Goal: Task Accomplishment & Management: Complete application form

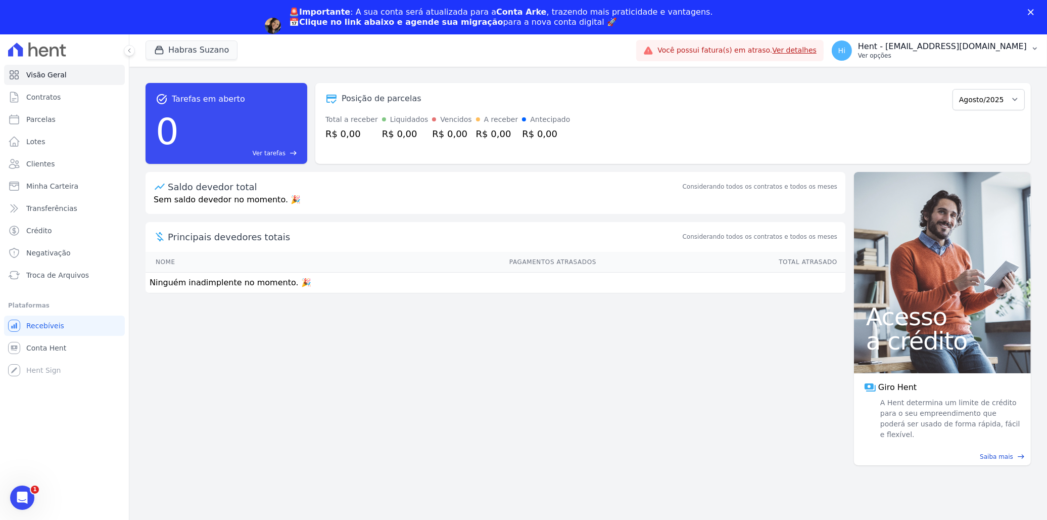
click at [928, 48] on p "Hent - [EMAIL_ADDRESS][DOMAIN_NAME]" at bounding box center [942, 46] width 169 height 10
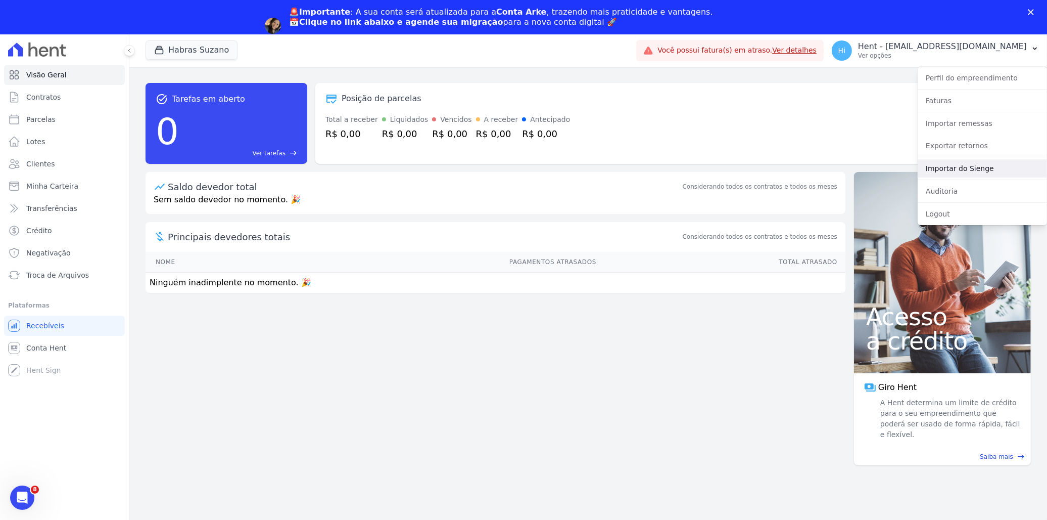
click at [985, 169] on link "Importar do Sienge" at bounding box center [982, 168] width 129 height 18
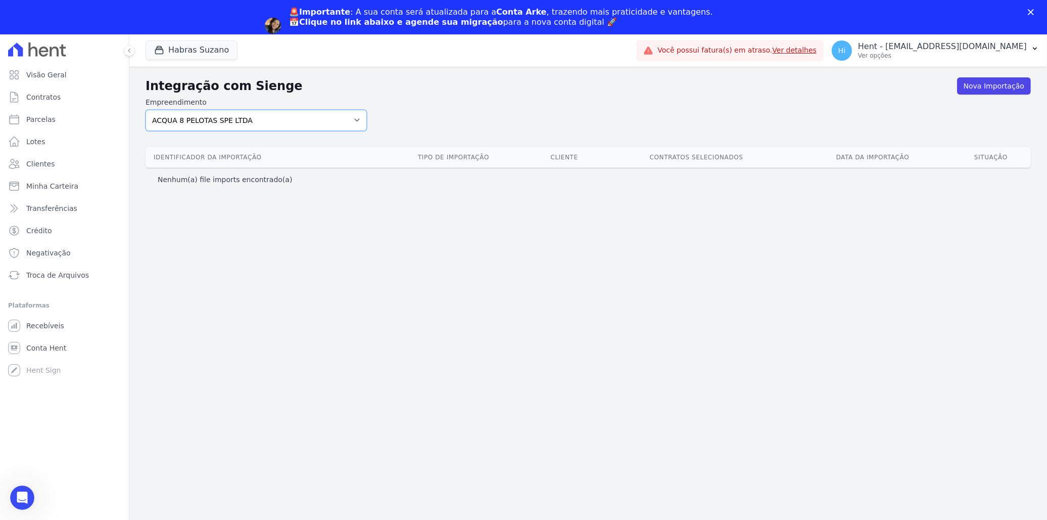
click at [285, 120] on select "ACQUA 8 PELOTAS SPE LTDA ACQUA LIFE CLUB Administrativo ALTOS DE SANTANA Amaré …" at bounding box center [256, 120] width 221 height 21
select select "cf44b11e-3b76-41e2-b42d-95b70188d89e"
click at [146, 110] on select "ACQUA 8 PELOTAS SPE LTDA ACQUA LIFE CLUB Administrativo ALTOS DE SANTANA Amaré …" at bounding box center [256, 120] width 221 height 21
click at [990, 83] on link "Nova Importação" at bounding box center [994, 85] width 74 height 17
click at [985, 84] on link "Nova Importação" at bounding box center [994, 85] width 74 height 17
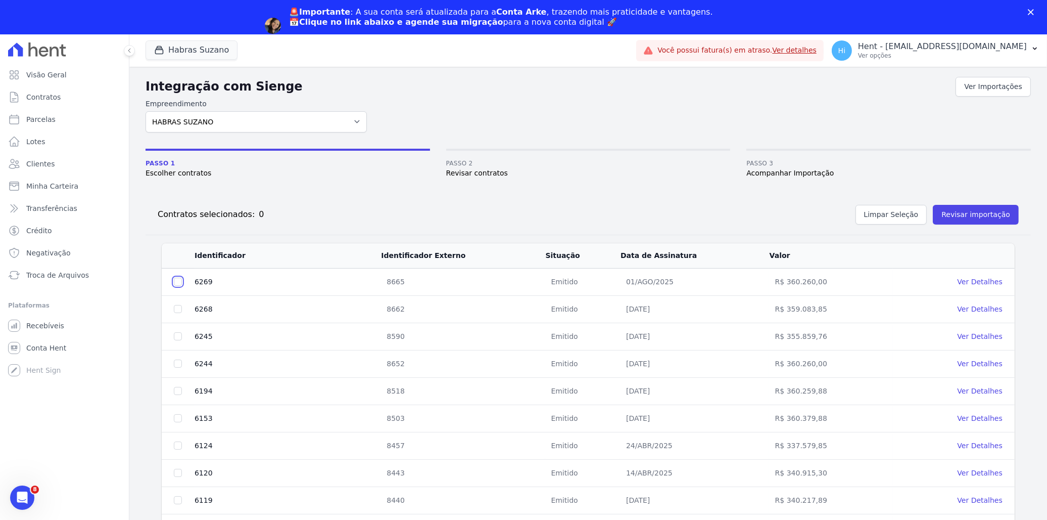
click at [177, 282] on input "checkbox" at bounding box center [178, 282] width 8 height 8
checkbox input "true"
click at [172, 311] on td at bounding box center [178, 308] width 32 height 27
click at [177, 308] on input "checkbox" at bounding box center [178, 309] width 8 height 8
checkbox input "true"
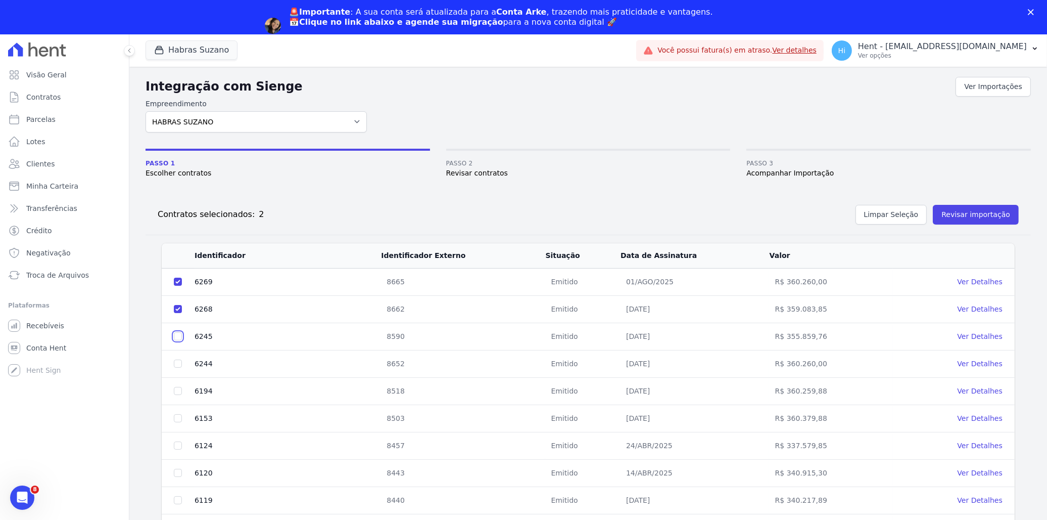
click at [179, 335] on input "checkbox" at bounding box center [178, 336] width 8 height 8
checkbox input "true"
click at [178, 362] on input "checkbox" at bounding box center [178, 363] width 8 height 8
checkbox input "true"
click at [177, 390] on input "checkbox" at bounding box center [178, 391] width 8 height 8
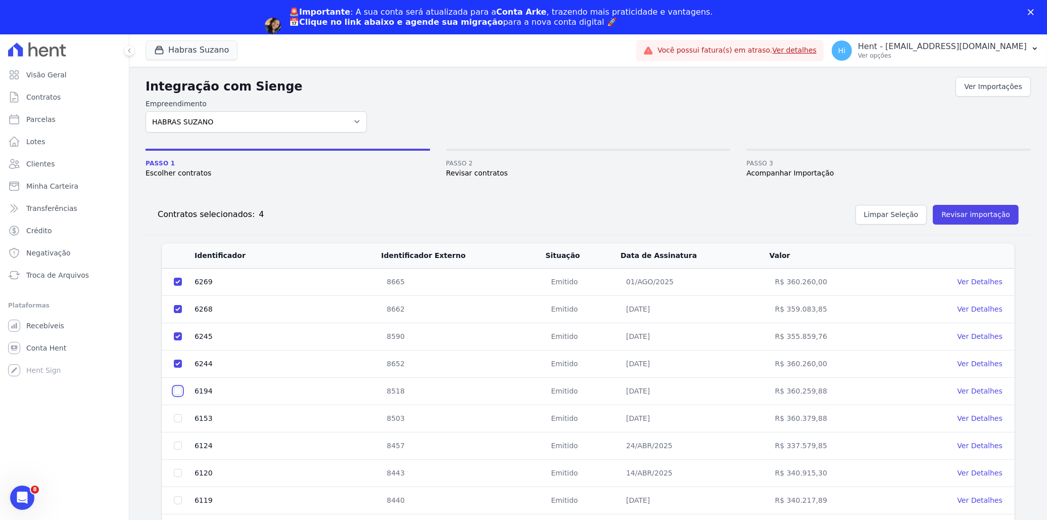
checkbox input "true"
click at [180, 418] on input "checkbox" at bounding box center [178, 418] width 8 height 8
checkbox input "true"
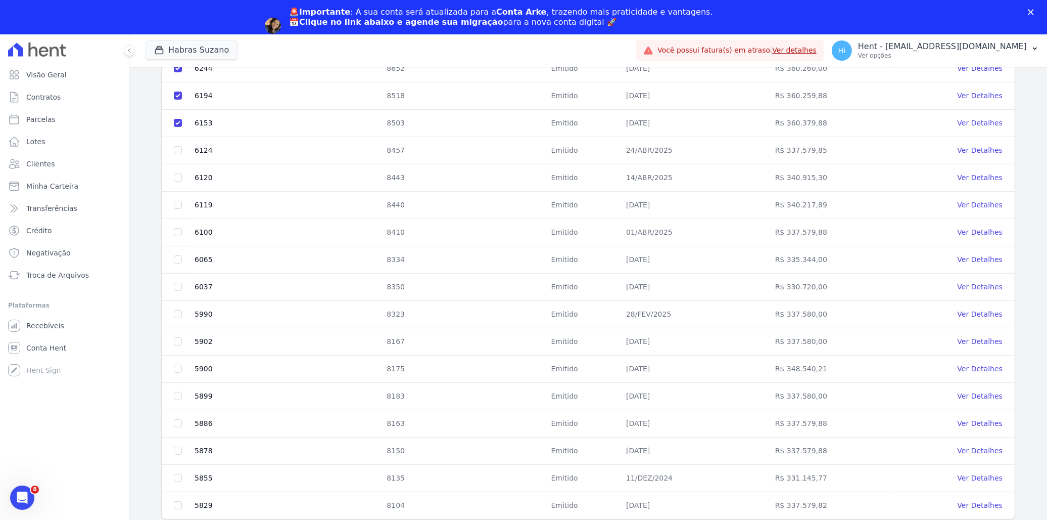
scroll to position [300, 0]
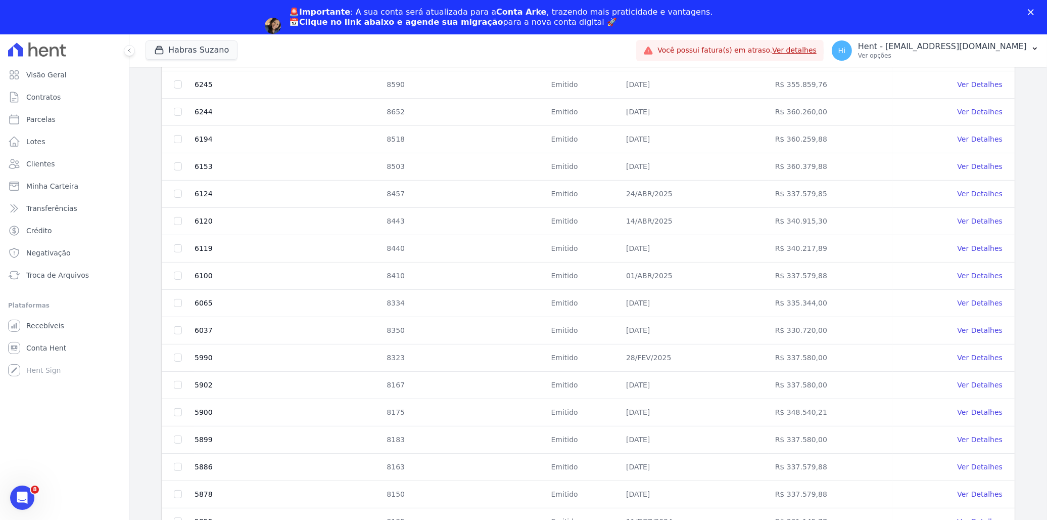
scroll to position [300, 0]
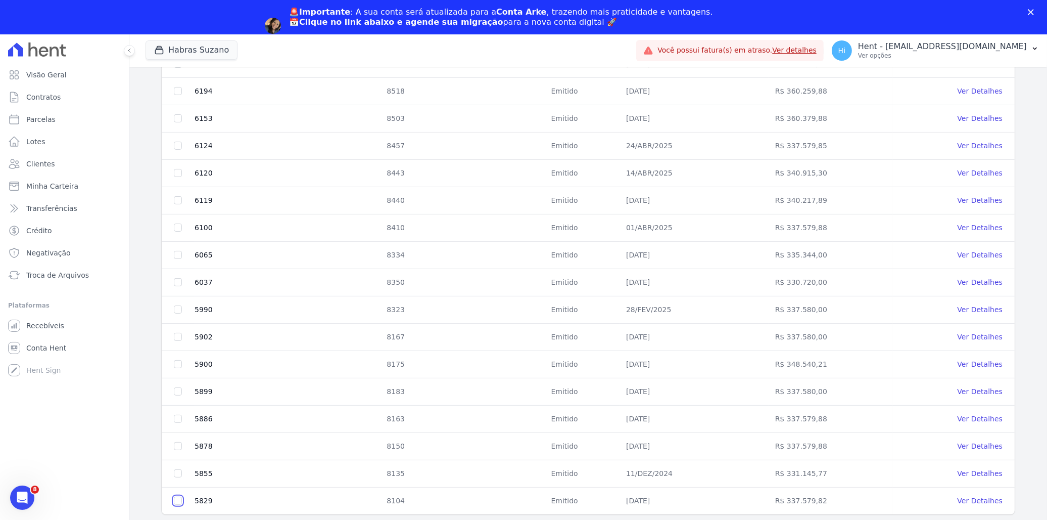
click at [175, 500] on input "checkbox" at bounding box center [178, 500] width 8 height 8
checkbox input "true"
click at [176, 476] on input "checkbox" at bounding box center [178, 473] width 8 height 8
checkbox input "true"
click at [178, 444] on input "checkbox" at bounding box center [178, 446] width 8 height 8
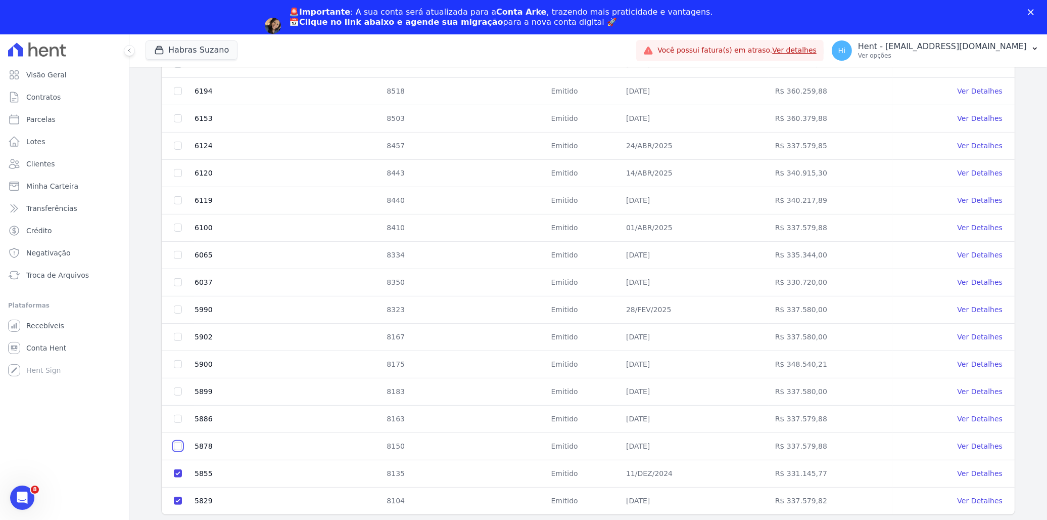
checkbox input "true"
click at [178, 421] on input "checkbox" at bounding box center [178, 419] width 8 height 8
checkbox input "true"
click at [179, 394] on input "checkbox" at bounding box center [178, 391] width 8 height 8
checkbox input "true"
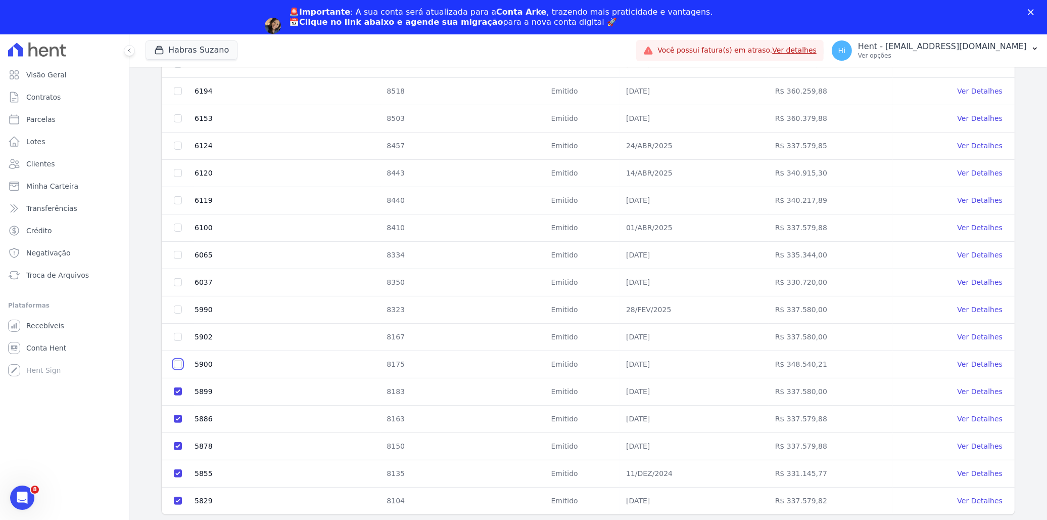
click at [179, 365] on input "checkbox" at bounding box center [178, 364] width 8 height 8
checkbox input "true"
click at [176, 334] on input "checkbox" at bounding box center [178, 337] width 8 height 8
checkbox input "true"
click at [177, 308] on input "checkbox" at bounding box center [178, 309] width 8 height 8
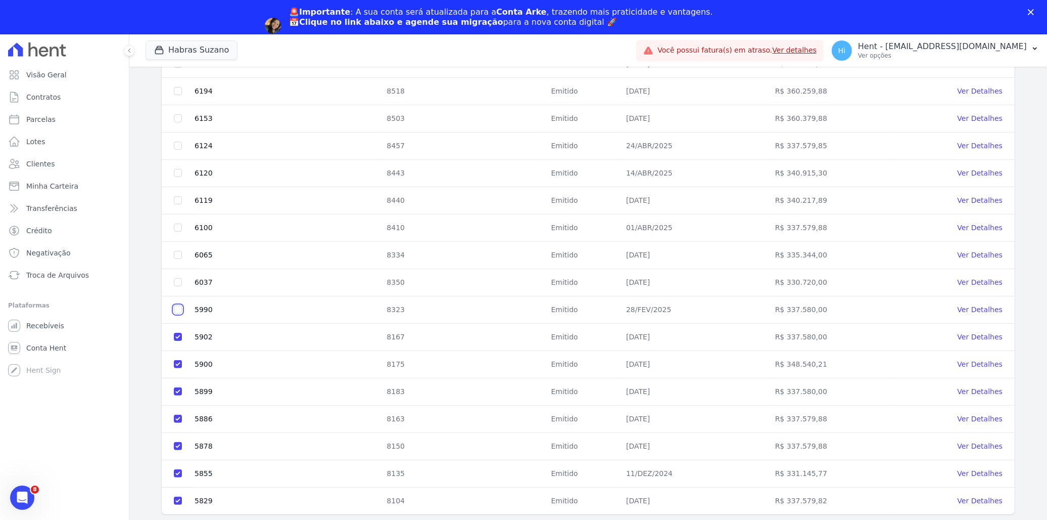
checkbox input "true"
drag, startPoint x: 178, startPoint y: 281, endPoint x: 183, endPoint y: 271, distance: 10.6
click at [179, 281] on input "checkbox" at bounding box center [178, 282] width 8 height 8
checkbox input "true"
click at [178, 257] on input "checkbox" at bounding box center [178, 255] width 8 height 8
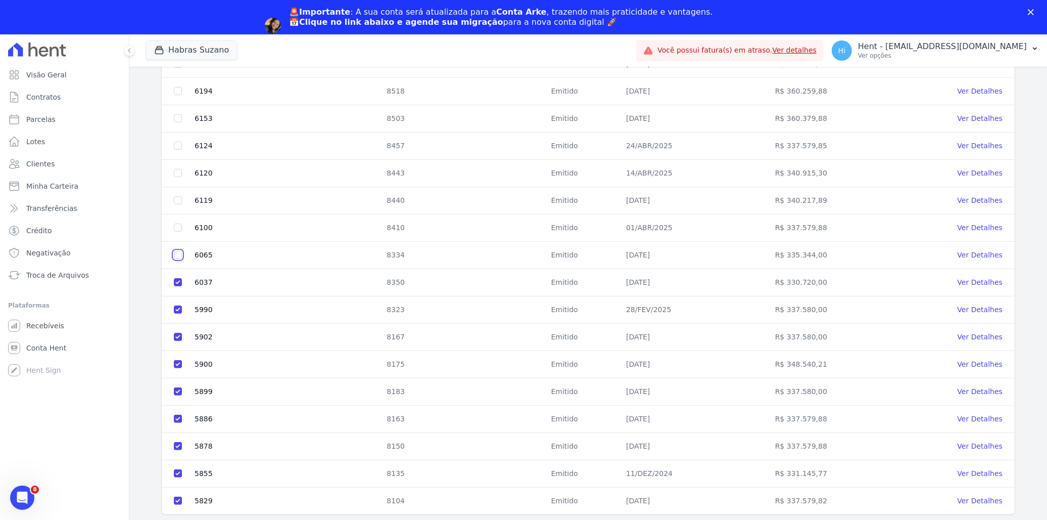
checkbox input "true"
click at [175, 228] on input "checkbox" at bounding box center [178, 227] width 8 height 8
checkbox input "true"
click at [177, 199] on input "checkbox" at bounding box center [178, 200] width 8 height 8
checkbox input "true"
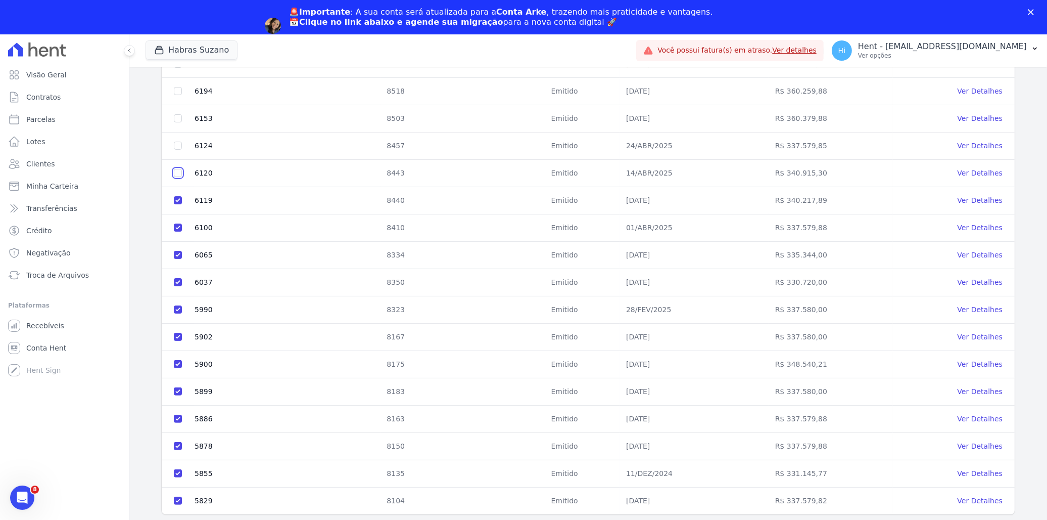
click at [178, 173] on input "checkbox" at bounding box center [178, 173] width 8 height 8
checkbox input "true"
click at [179, 144] on input "checkbox" at bounding box center [178, 146] width 8 height 8
checkbox input "true"
click at [177, 113] on td at bounding box center [178, 118] width 32 height 27
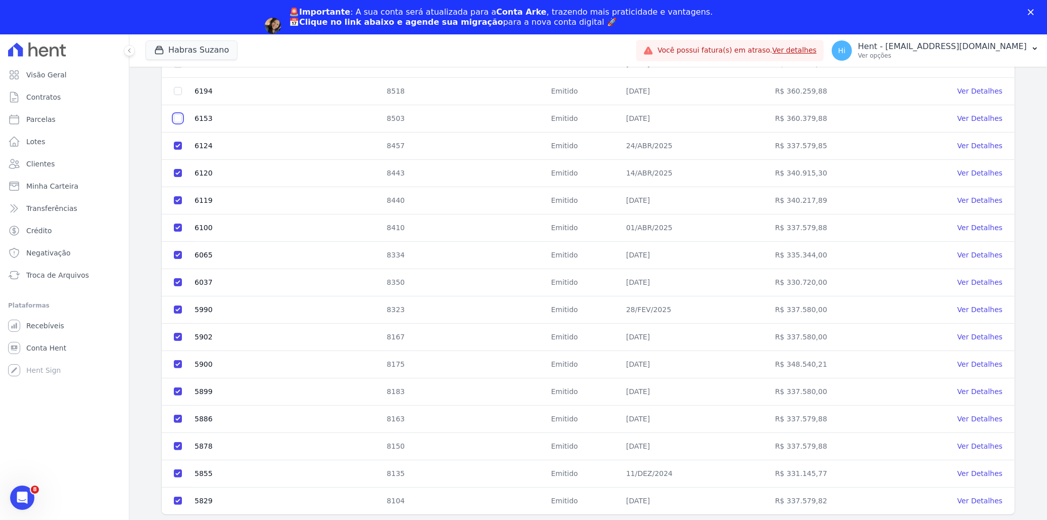
click at [176, 115] on input "checkbox" at bounding box center [178, 118] width 8 height 8
checkbox input "true"
click at [179, 88] on input "checkbox" at bounding box center [178, 91] width 8 height 8
checkbox input "true"
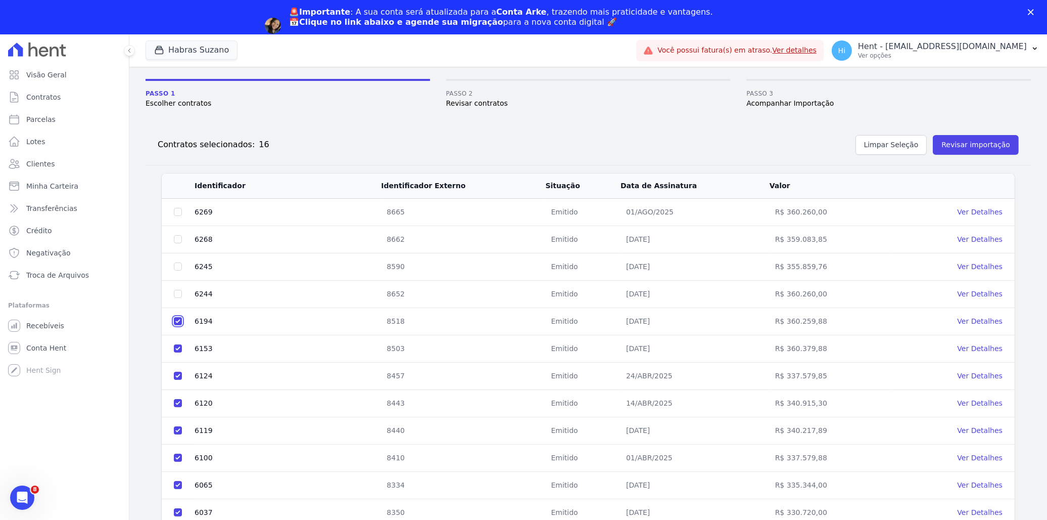
scroll to position [0, 0]
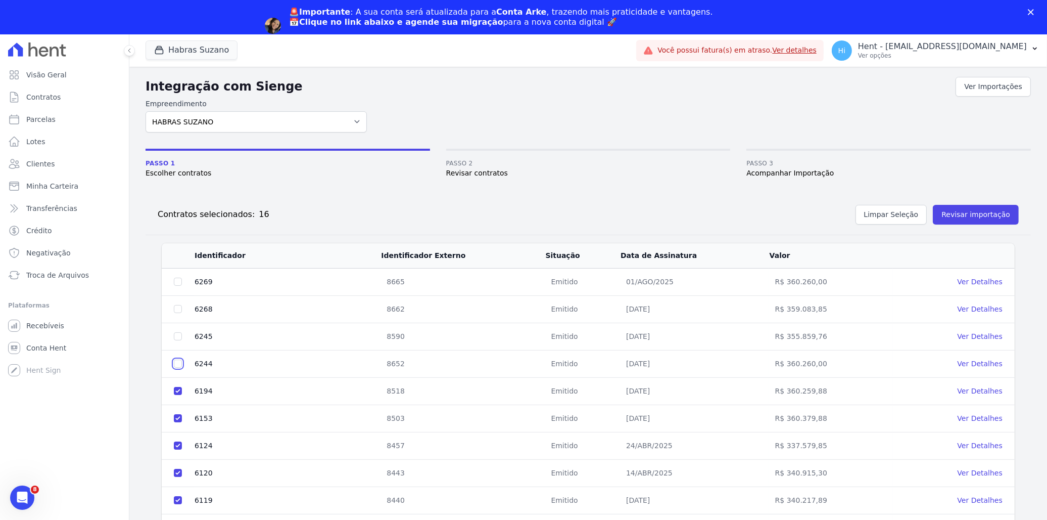
click at [178, 363] on input "checkbox" at bounding box center [178, 363] width 8 height 8
checkbox input "true"
click at [178, 331] on td at bounding box center [178, 336] width 32 height 27
click at [178, 334] on input "checkbox" at bounding box center [178, 336] width 8 height 8
checkbox input "true"
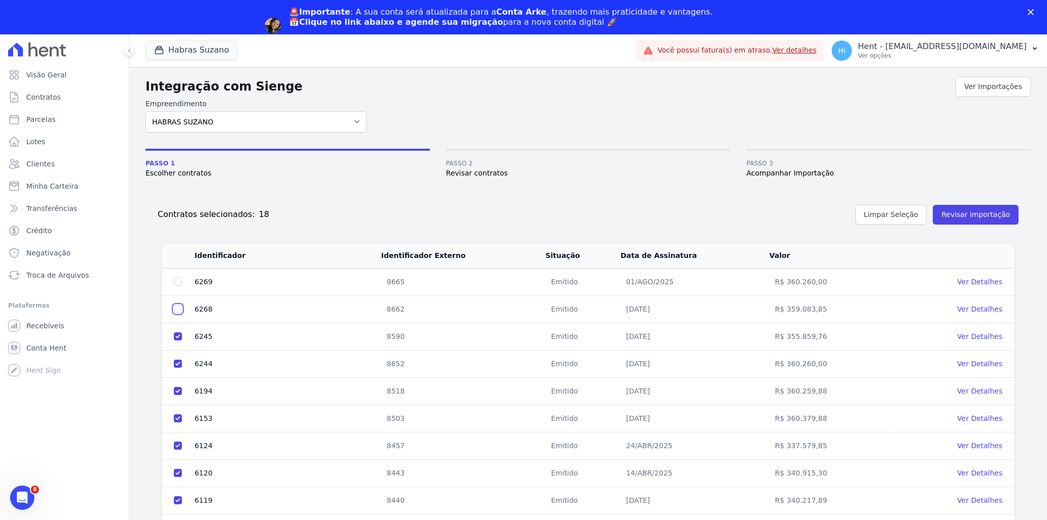
click at [177, 310] on input "checkbox" at bounding box center [178, 309] width 8 height 8
checkbox input "true"
click at [178, 281] on input "checkbox" at bounding box center [178, 282] width 8 height 8
checkbox input "true"
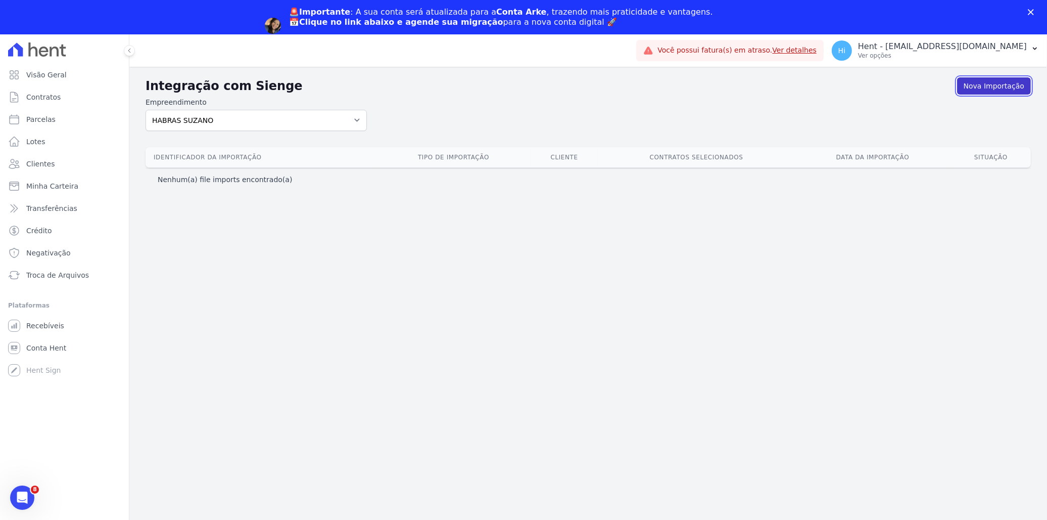
click at [991, 86] on link "Nova Importação" at bounding box center [994, 85] width 74 height 17
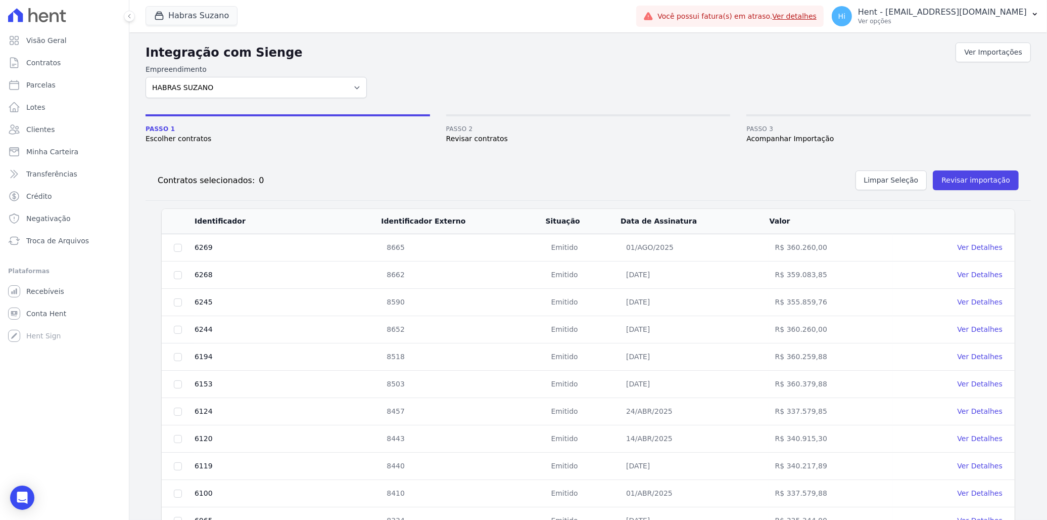
click at [965, 245] on link "Ver Detalhes" at bounding box center [980, 247] width 45 height 8
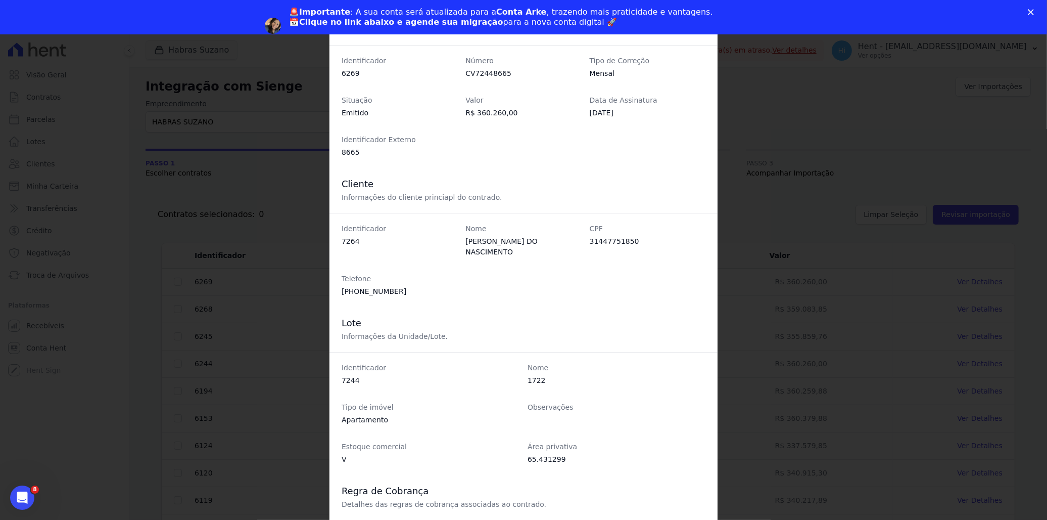
click at [1030, 9] on icon "Fechar" at bounding box center [1031, 12] width 6 height 6
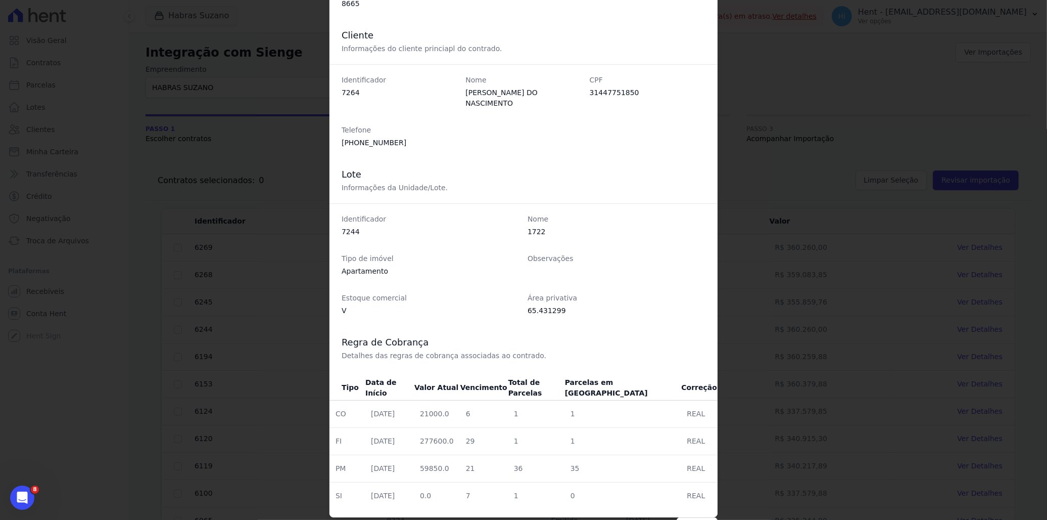
scroll to position [154, 0]
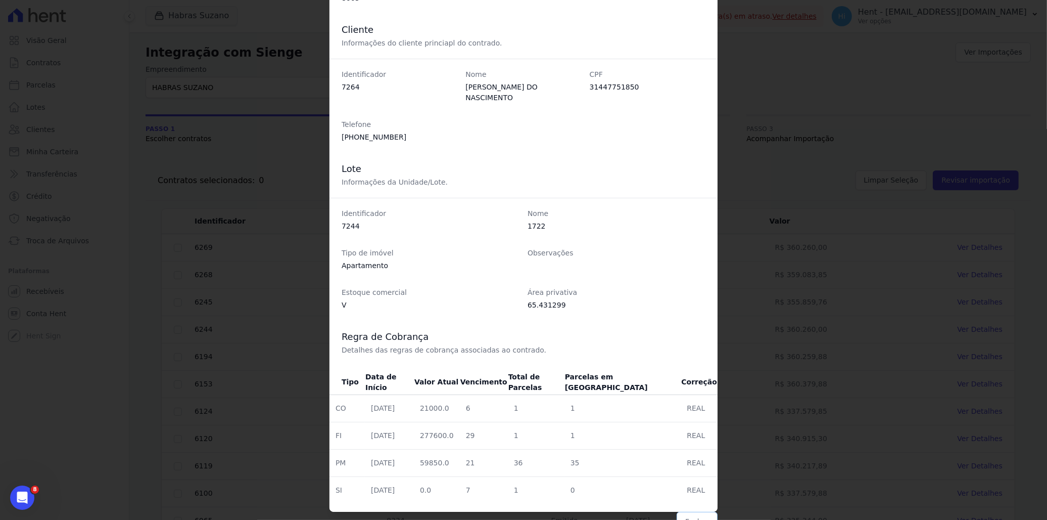
click at [694, 512] on button "Fechar" at bounding box center [697, 521] width 41 height 19
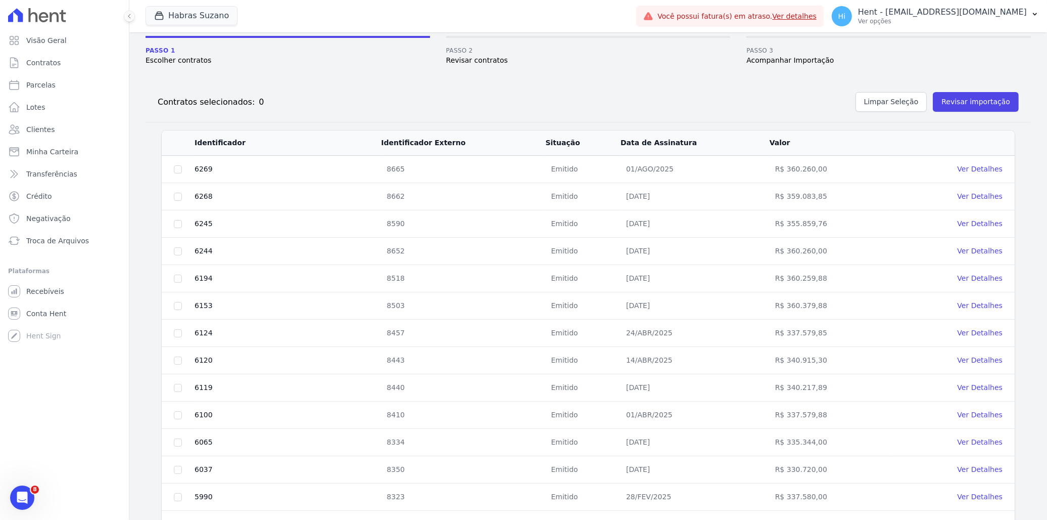
scroll to position [300, 0]
